Goal: Information Seeking & Learning: Learn about a topic

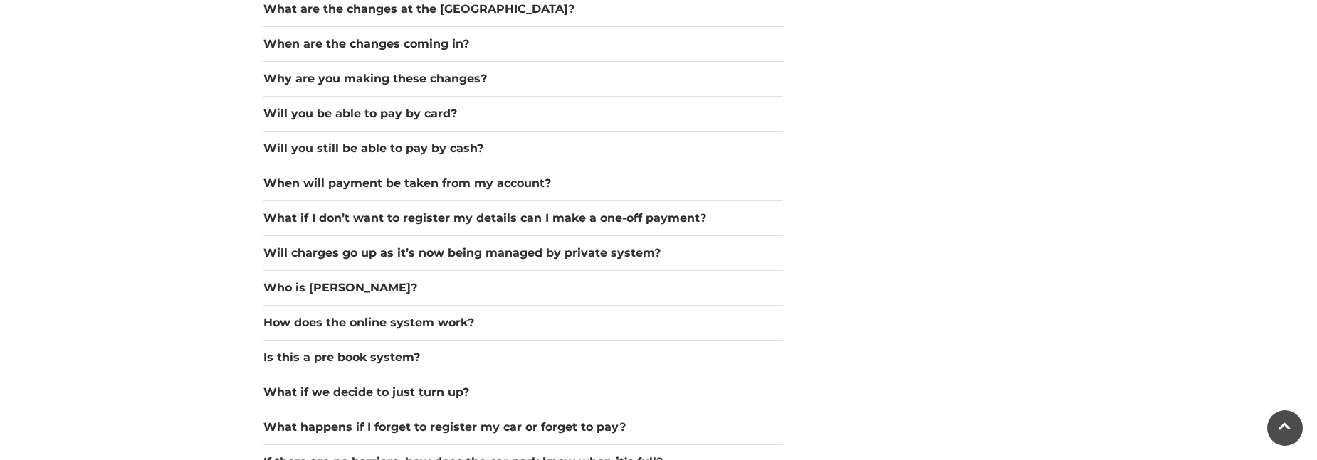
scroll to position [1352, 0]
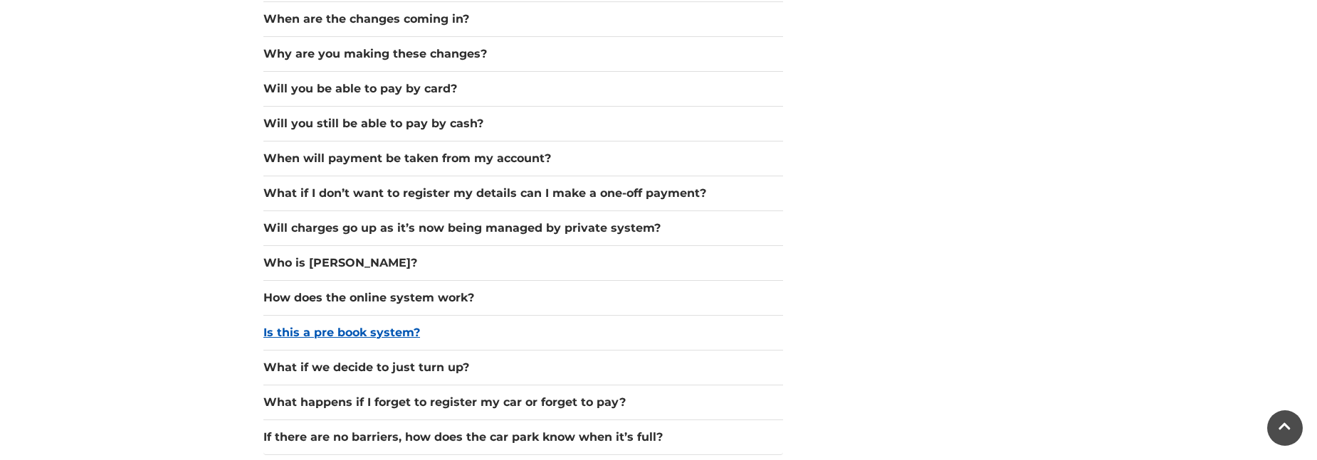
click at [371, 333] on button "Is this a pre book system?" at bounding box center [523, 333] width 520 height 17
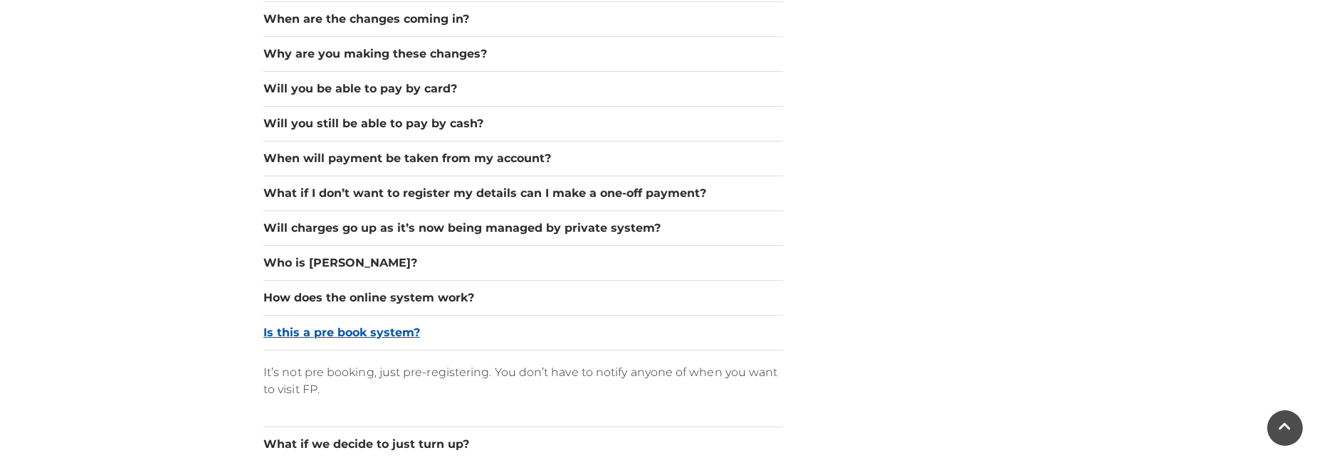
click at [371, 333] on button "Is this a pre book system?" at bounding box center [523, 333] width 520 height 17
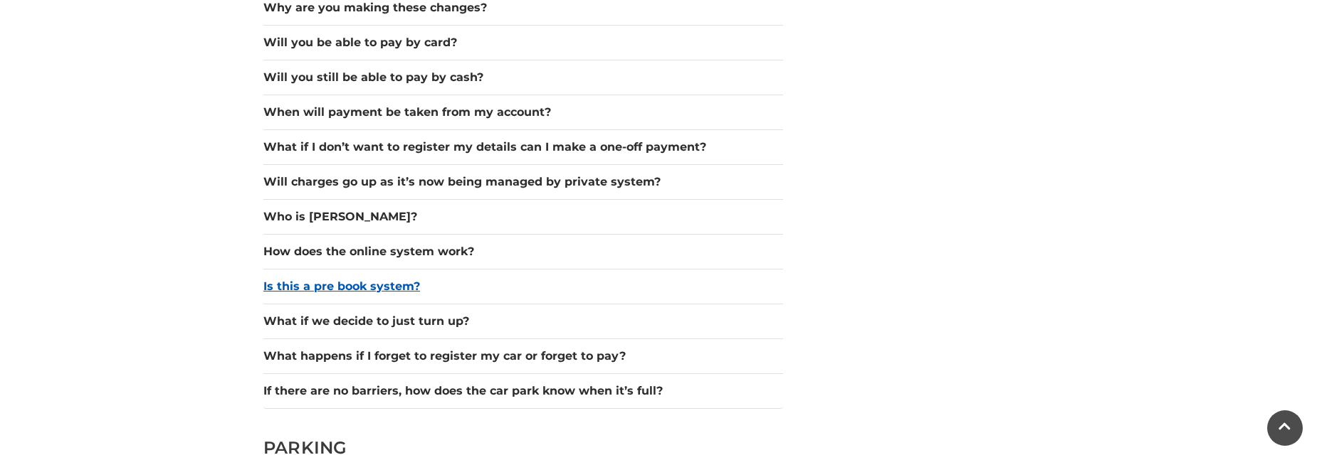
scroll to position [1423, 0]
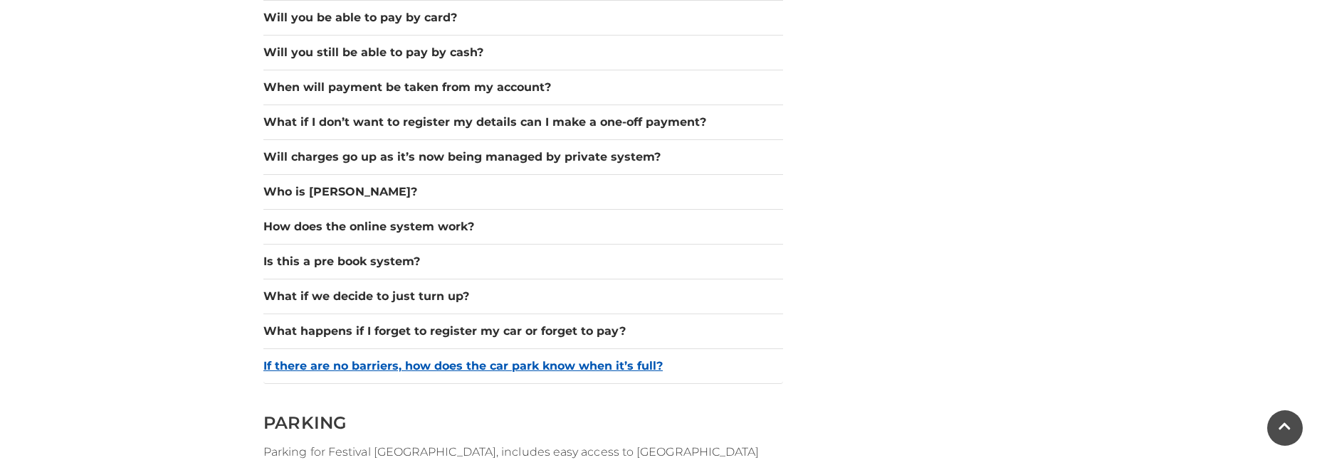
click at [369, 361] on button "If there are no barriers, how does the car park know when it’s full?" at bounding box center [523, 366] width 520 height 17
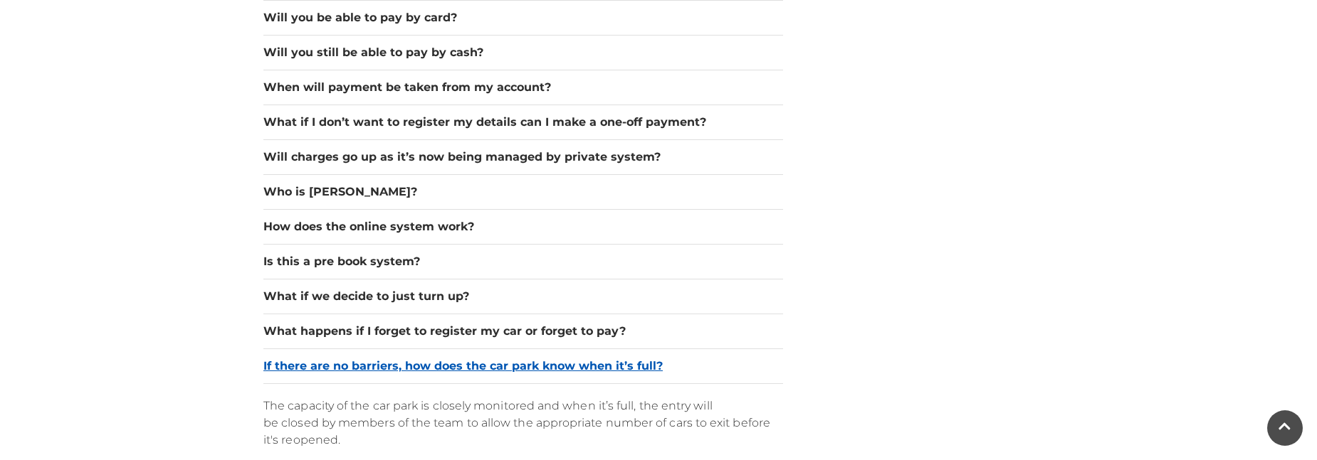
click at [369, 361] on button "If there are no barriers, how does the car park know when it’s full?" at bounding box center [523, 366] width 520 height 17
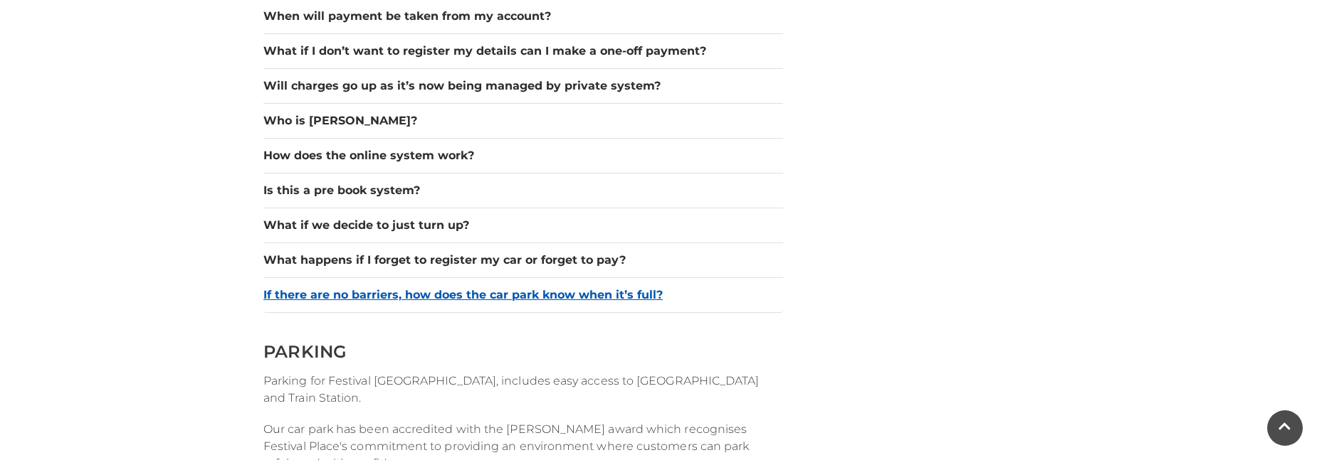
scroll to position [1352, 0]
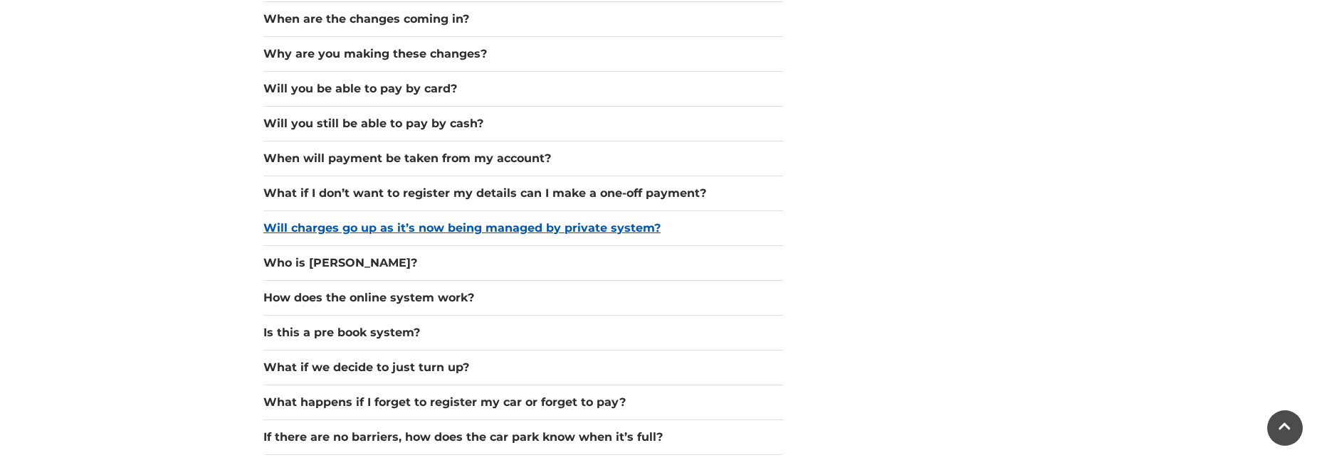
click at [371, 226] on button "Will charges go up as it’s now being managed by private system?" at bounding box center [523, 228] width 520 height 17
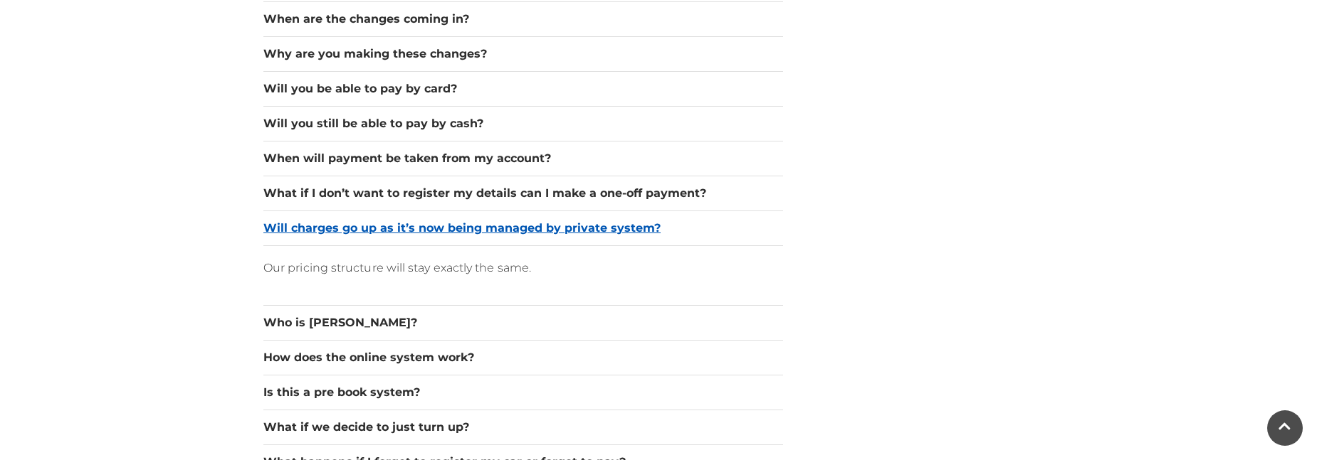
click at [371, 226] on button "Will charges go up as it’s now being managed by private system?" at bounding box center [523, 228] width 520 height 17
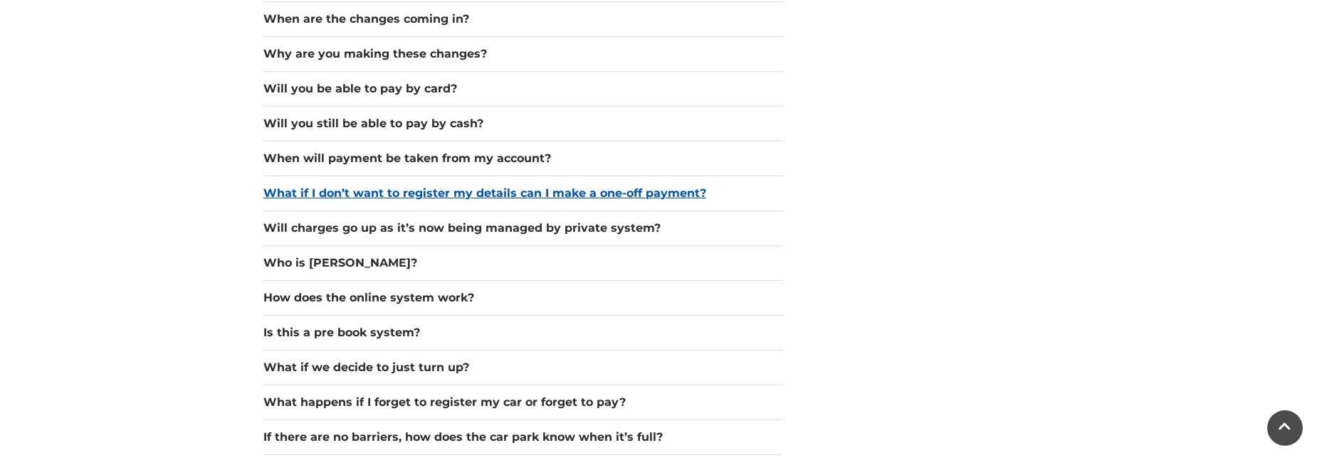
click at [376, 189] on button "What if I don’t want to register my details can I make a one-off payment?" at bounding box center [523, 193] width 520 height 17
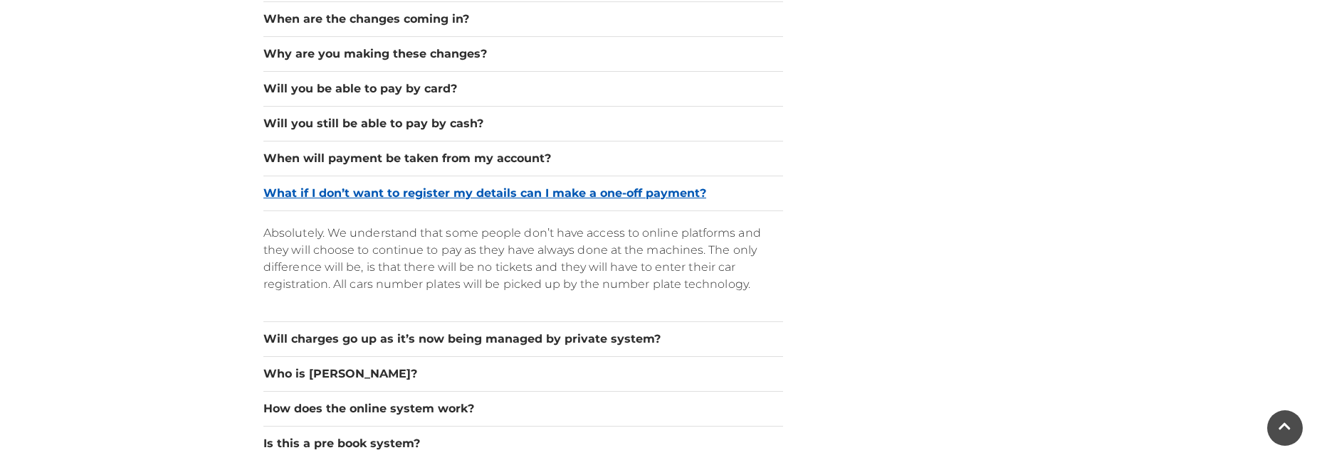
click at [440, 192] on button "What if I don’t want to register my details can I make a one-off payment?" at bounding box center [523, 193] width 520 height 17
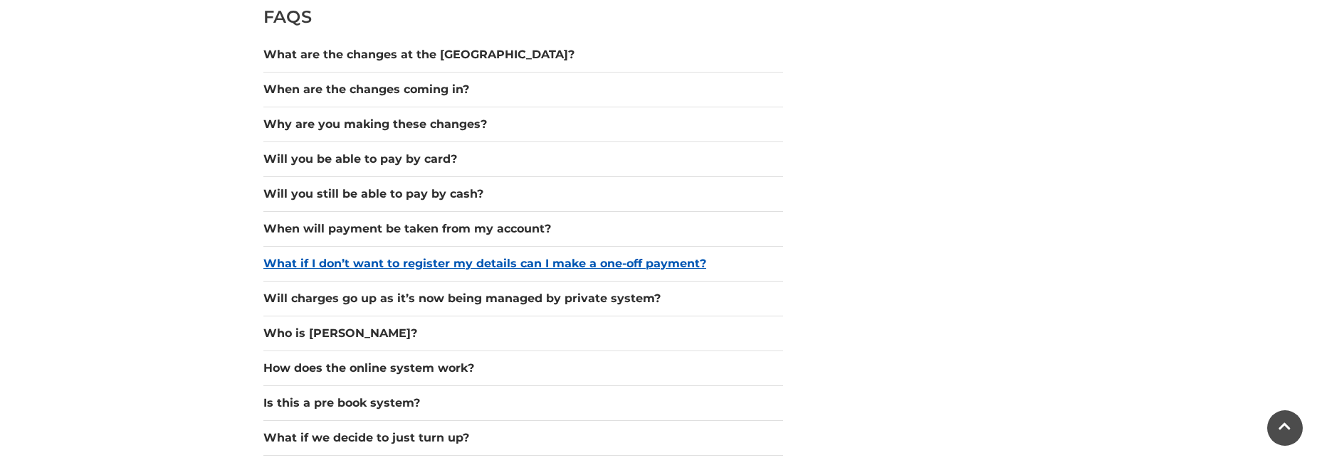
scroll to position [1281, 0]
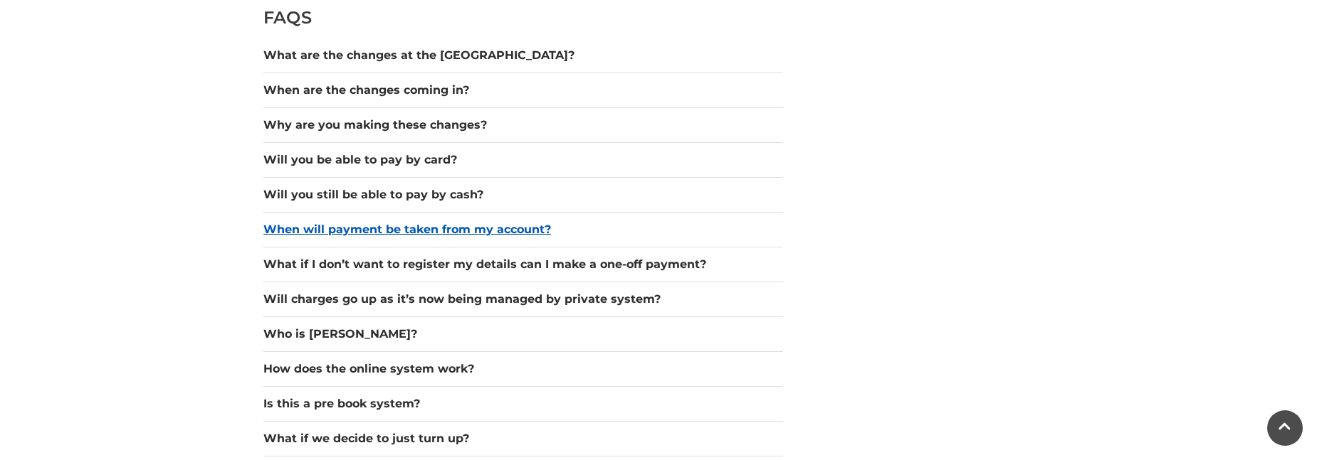
click at [399, 226] on button "When will payment be taken from my account?" at bounding box center [523, 229] width 520 height 17
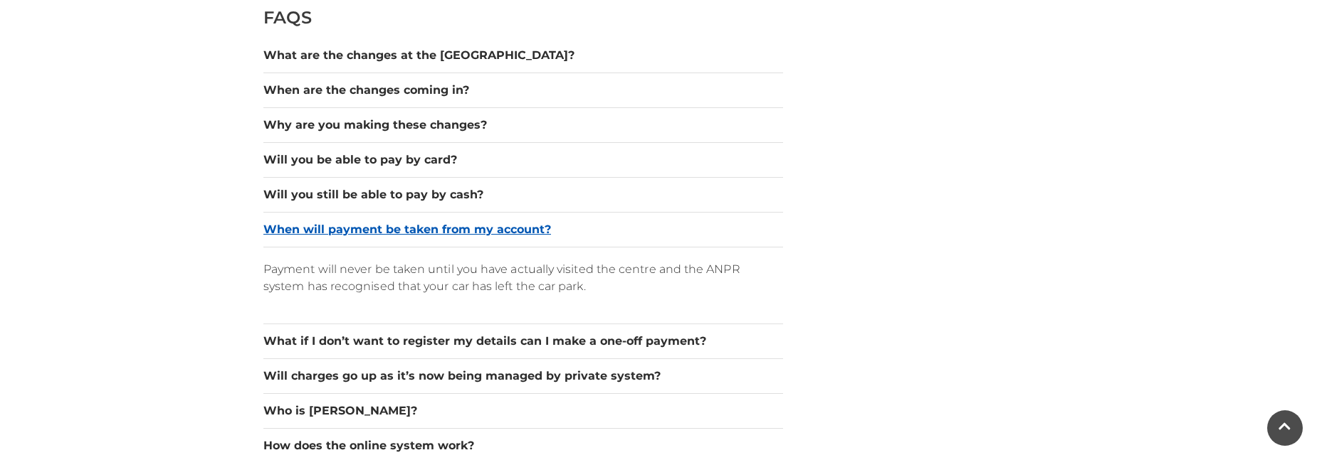
click at [399, 226] on button "When will payment be taken from my account?" at bounding box center [523, 229] width 520 height 17
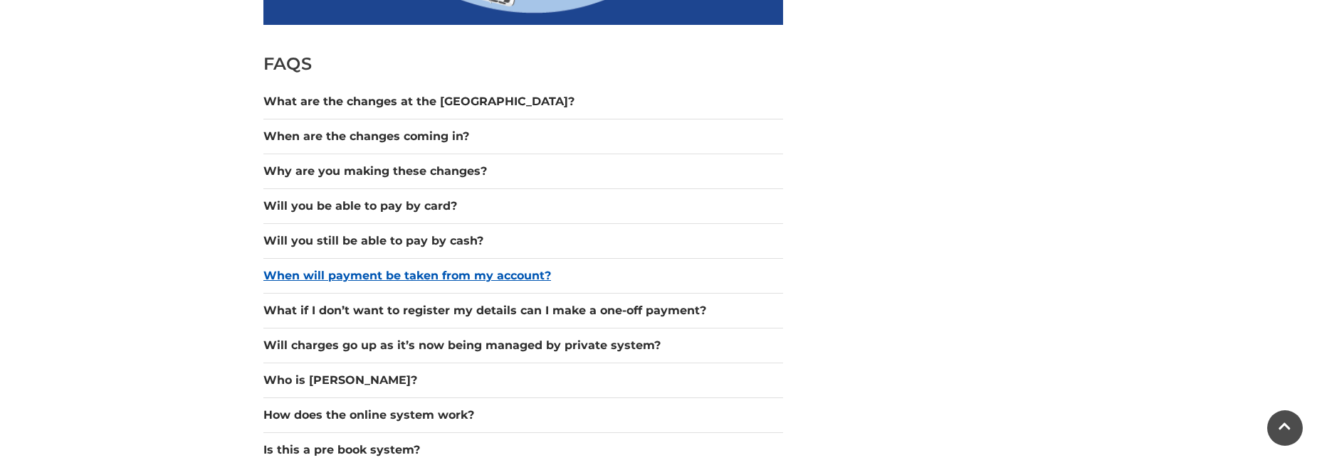
scroll to position [1210, 0]
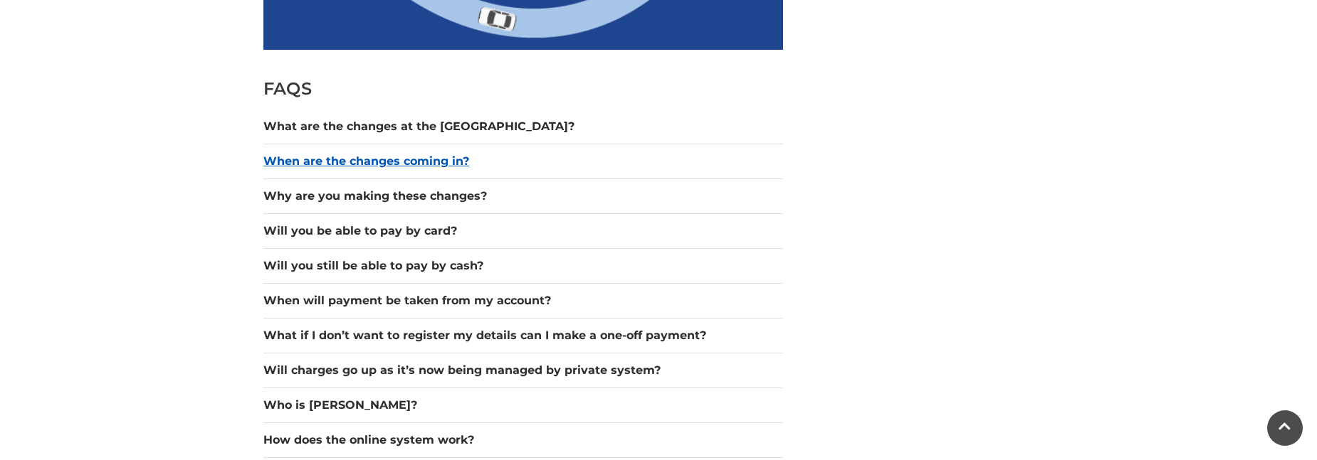
click at [383, 161] on button "When are the changes coming in?" at bounding box center [523, 161] width 520 height 17
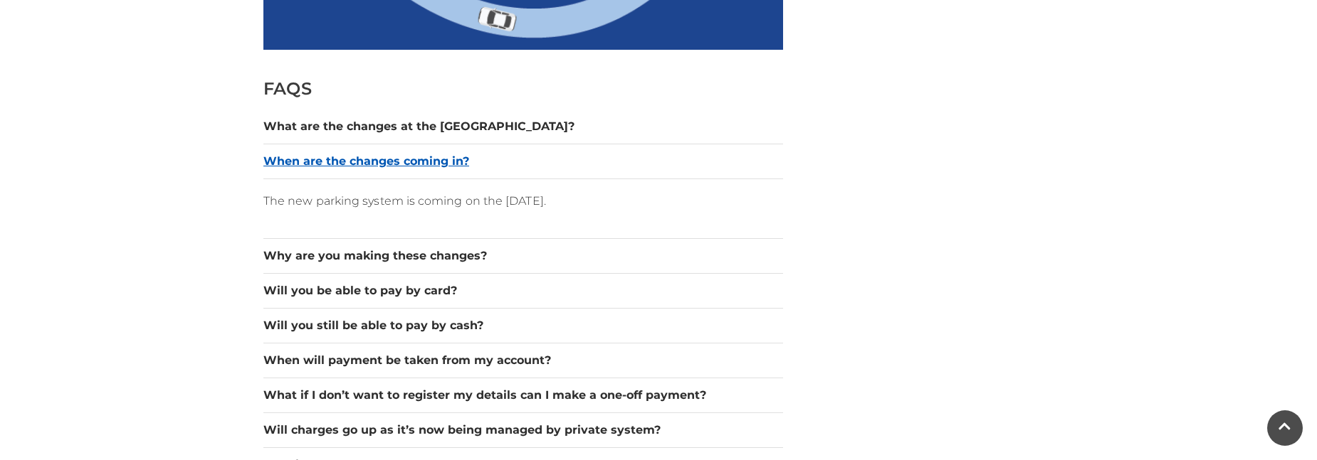
click at [383, 161] on button "When are the changes coming in?" at bounding box center [523, 161] width 520 height 17
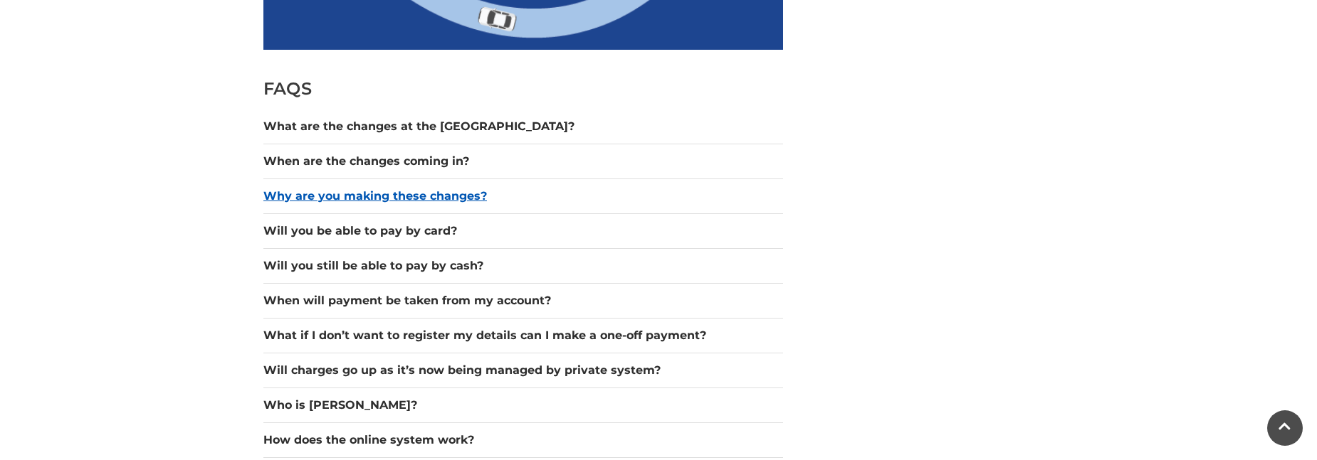
click at [383, 196] on button "Why are you making these changes?" at bounding box center [523, 196] width 520 height 17
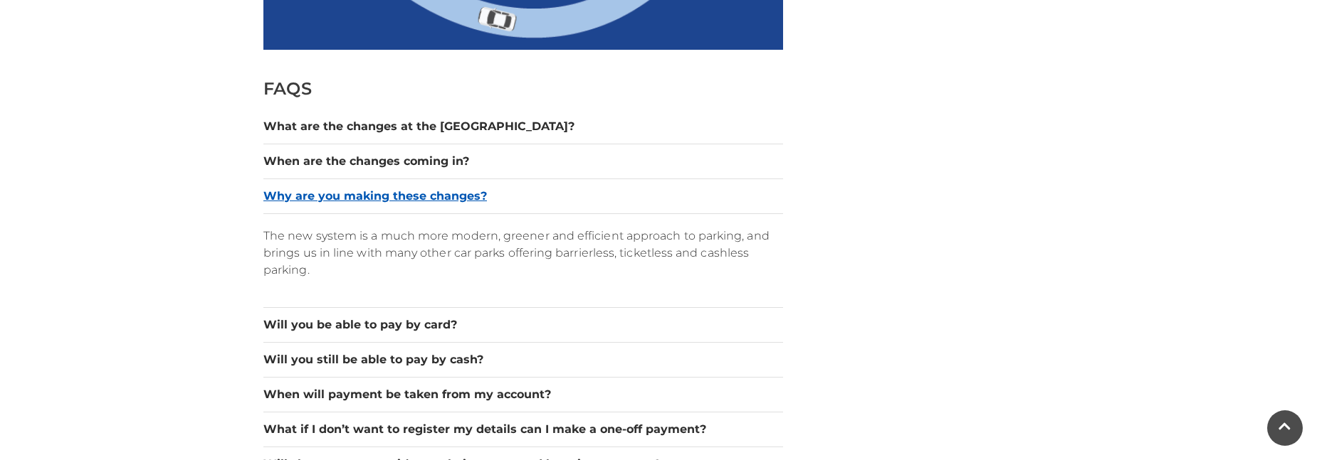
click at [383, 196] on button "Why are you making these changes?" at bounding box center [523, 196] width 520 height 17
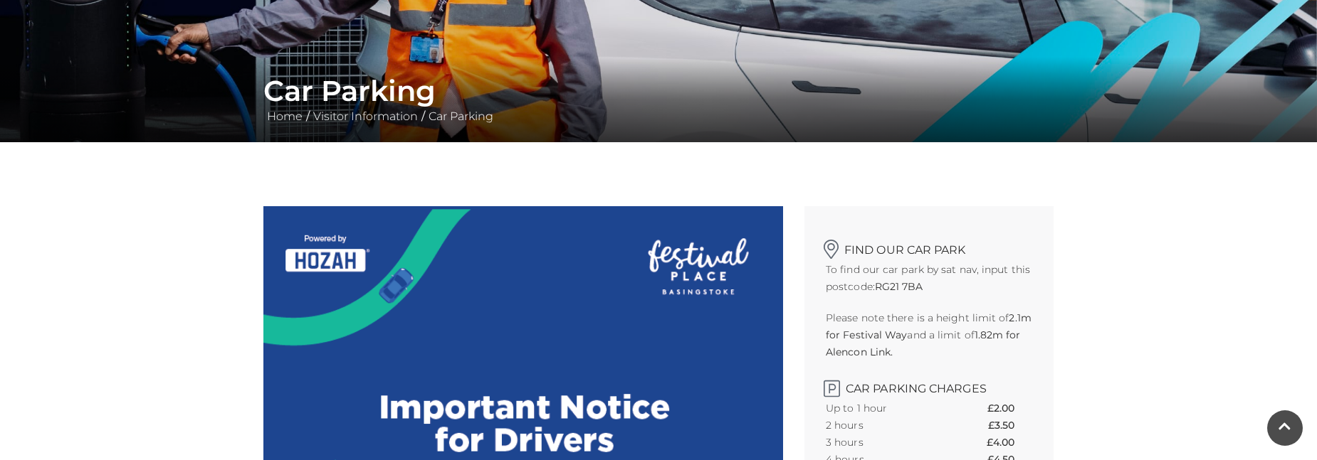
scroll to position [0, 0]
